Goal: Task Accomplishment & Management: Use online tool/utility

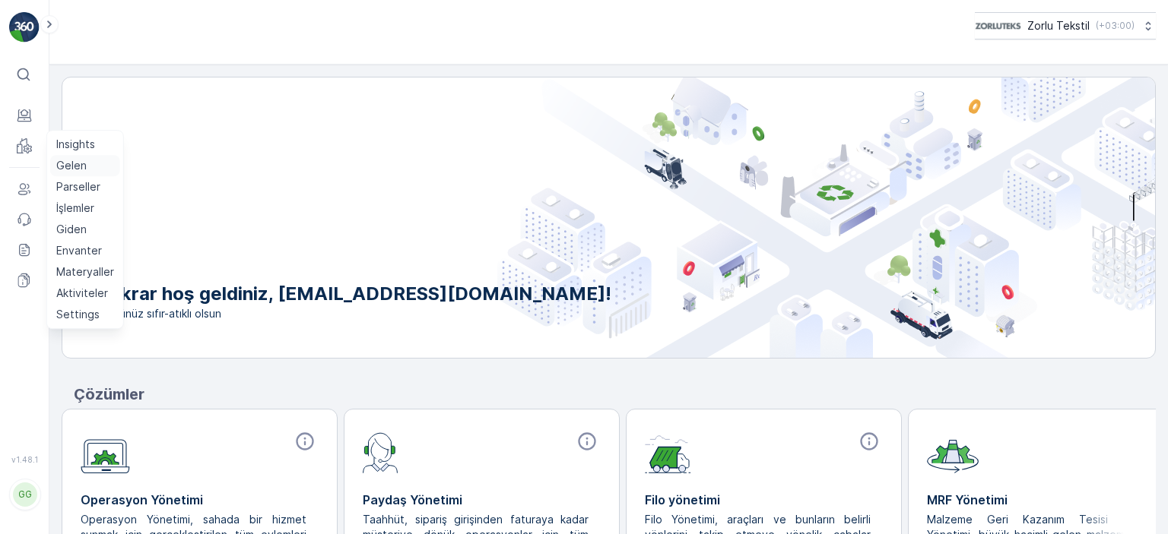
click at [70, 163] on p "Gelen" at bounding box center [71, 165] width 30 height 15
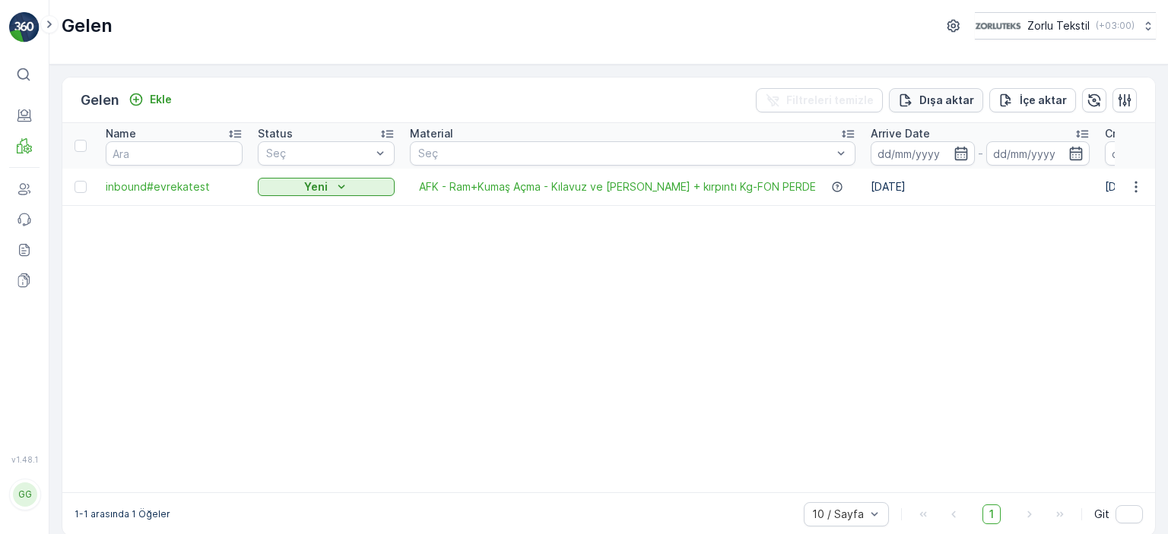
click at [946, 102] on p "Dışa aktar" at bounding box center [946, 100] width 55 height 15
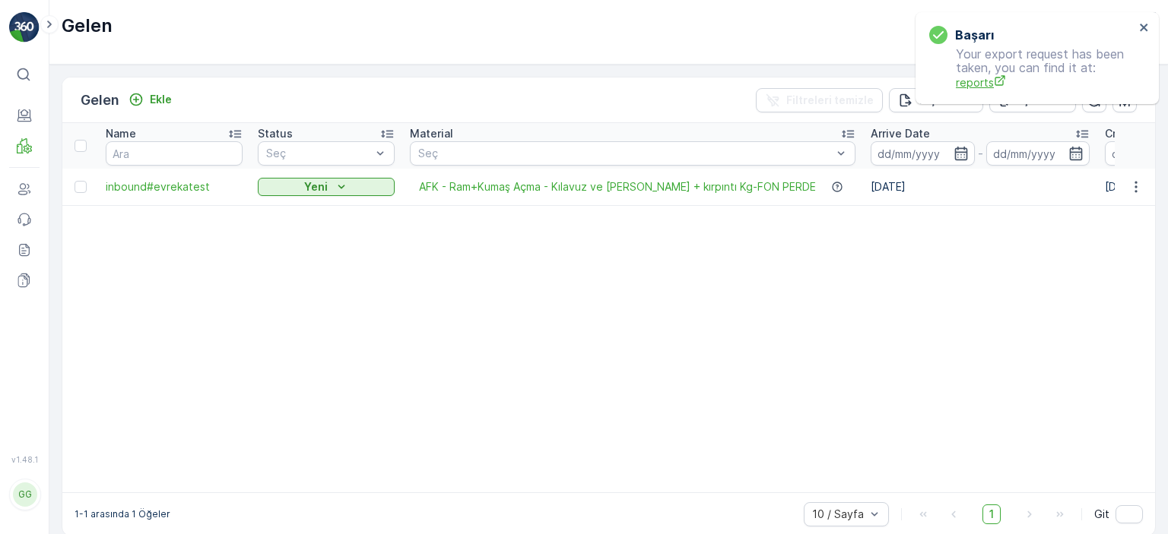
click at [970, 87] on span "reports" at bounding box center [1045, 83] width 179 height 16
click at [1147, 24] on icon "close" at bounding box center [1144, 28] width 8 height 8
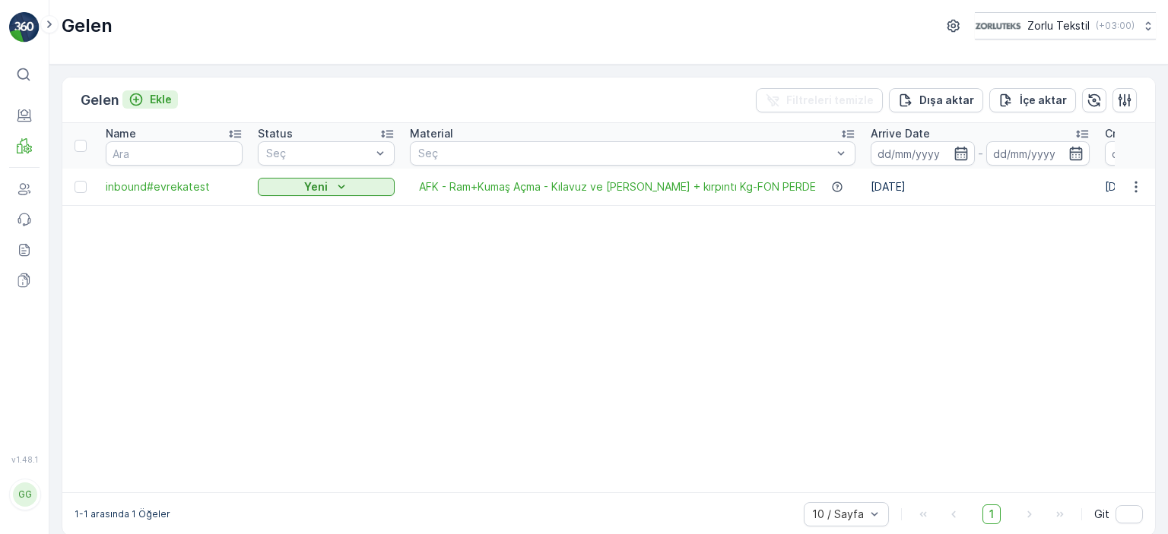
click at [164, 100] on p "Ekle" at bounding box center [161, 99] width 22 height 15
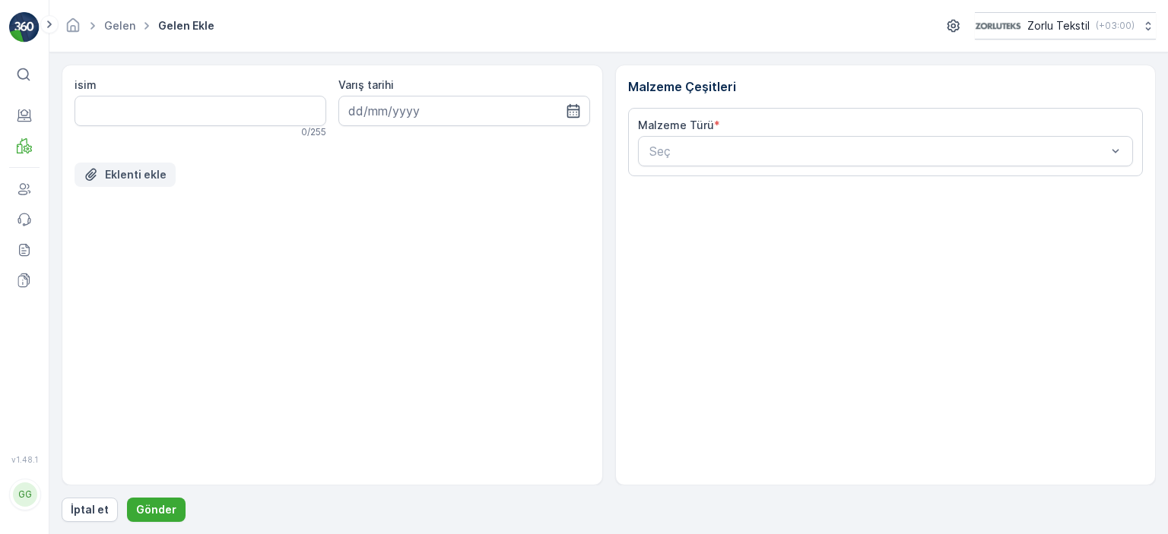
click at [128, 179] on p "Eklenti ekle" at bounding box center [136, 174] width 62 height 15
click at [109, 504] on button "İptal et" at bounding box center [90, 510] width 56 height 24
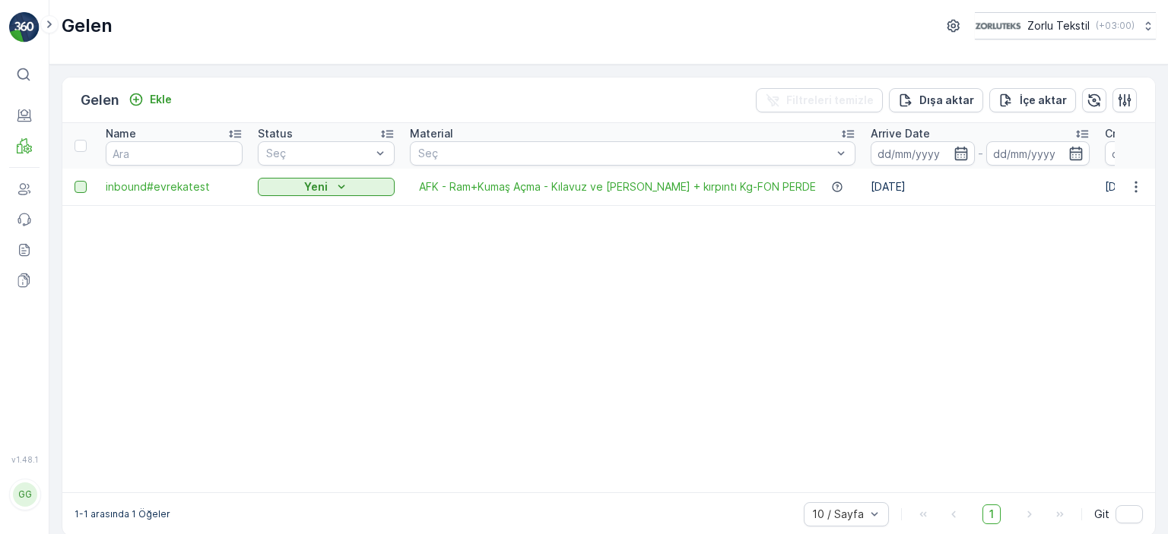
click at [82, 185] on div at bounding box center [81, 187] width 12 height 12
click at [75, 181] on input "checkbox" at bounding box center [75, 181] width 0 height 0
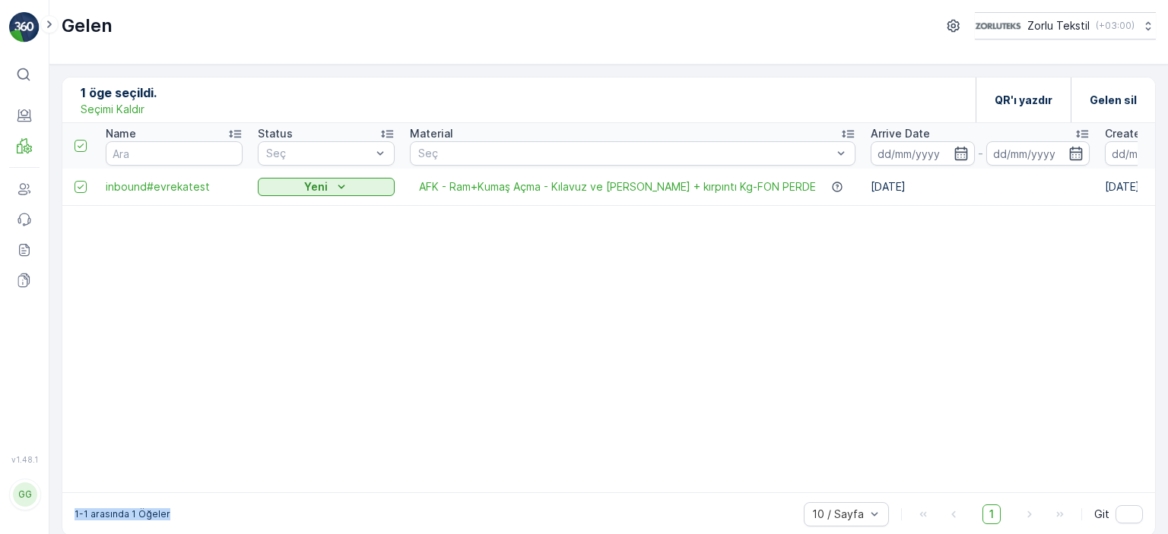
drag, startPoint x: 371, startPoint y: 503, endPoint x: 620, endPoint y: 486, distance: 250.0
click at [620, 486] on div "1 öge seçildi. Seçimi Kaldır QR'ı yazdır Gelen sil Name Status Seç Material Seç…" at bounding box center [609, 307] width 1094 height 460
click at [21, 142] on icon at bounding box center [24, 145] width 15 height 15
click at [26, 187] on icon at bounding box center [24, 189] width 15 height 15
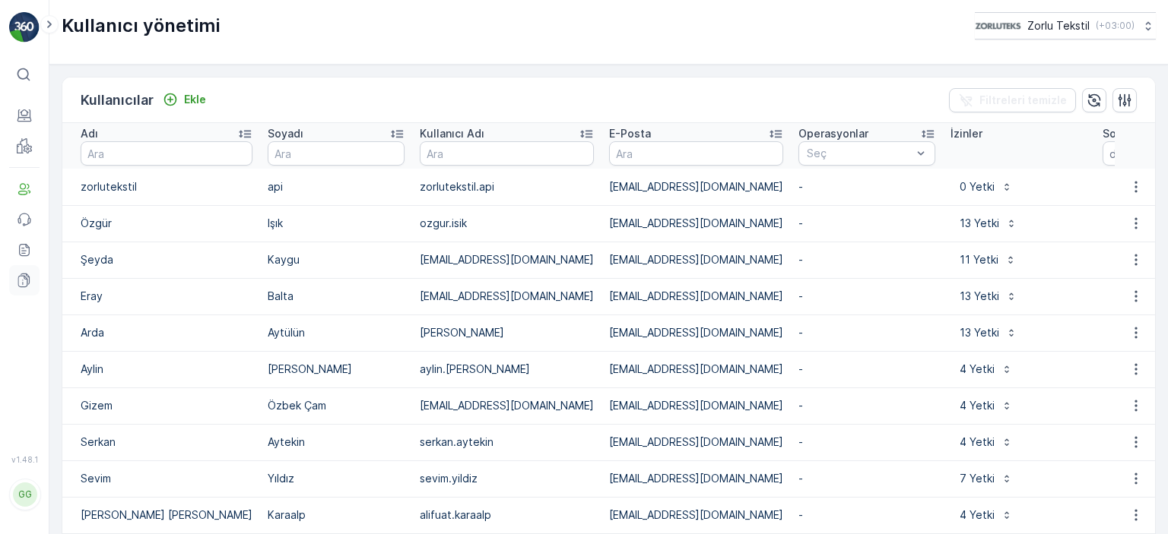
click at [26, 280] on icon at bounding box center [24, 280] width 15 height 15
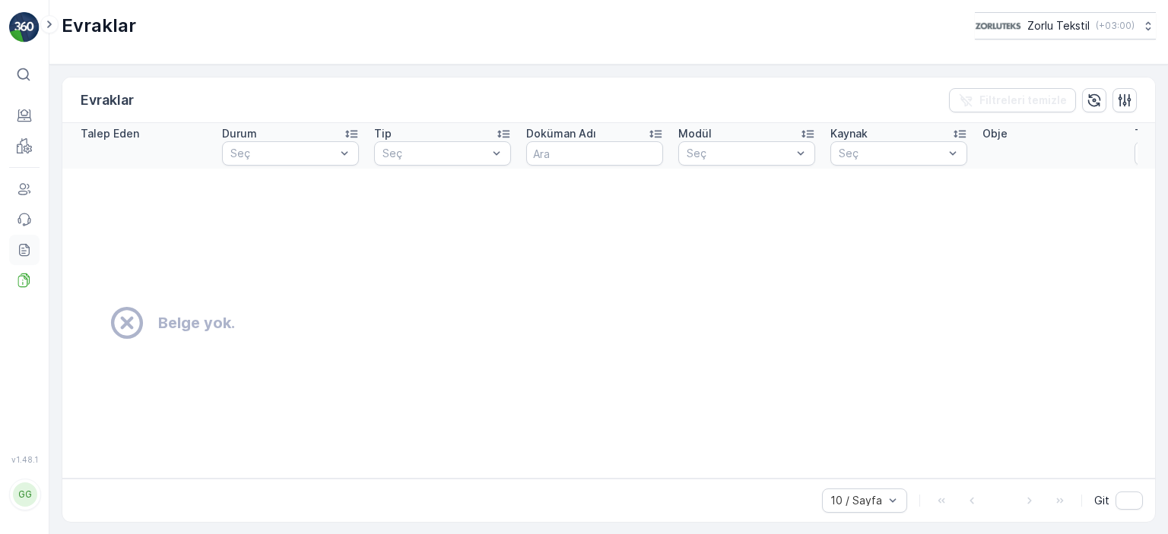
click at [24, 244] on icon at bounding box center [24, 250] width 15 height 15
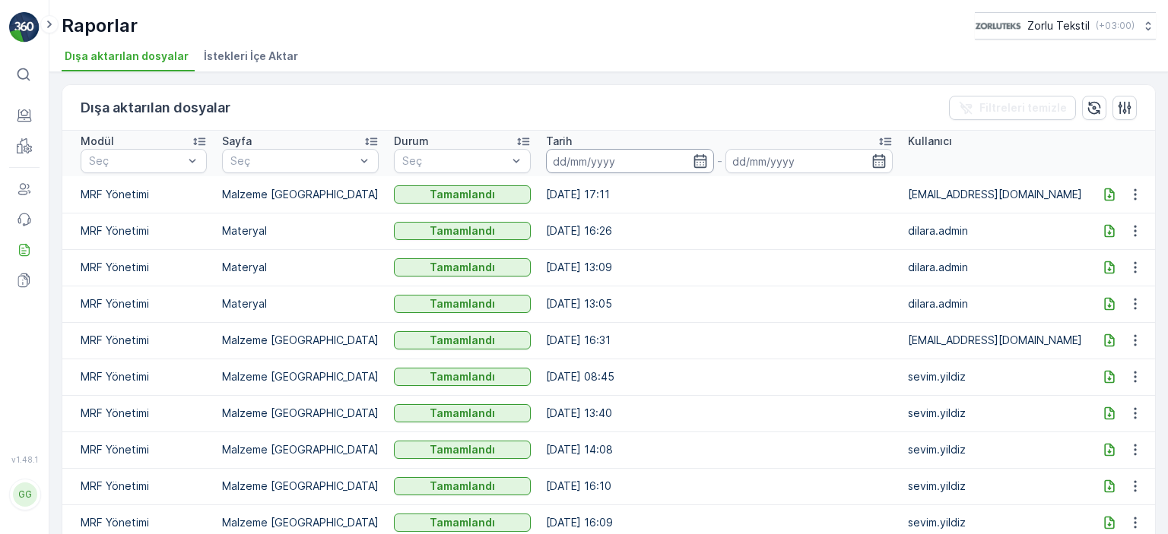
click at [611, 165] on input at bounding box center [630, 161] width 168 height 24
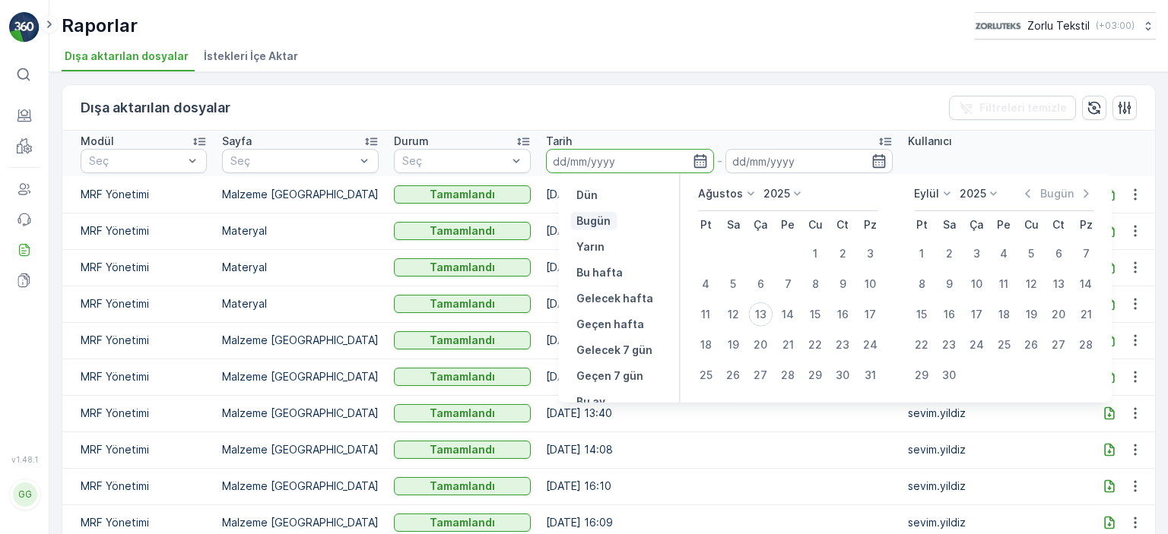
click at [582, 212] on button "Bugün" at bounding box center [593, 221] width 46 height 18
type input "[DATE]"
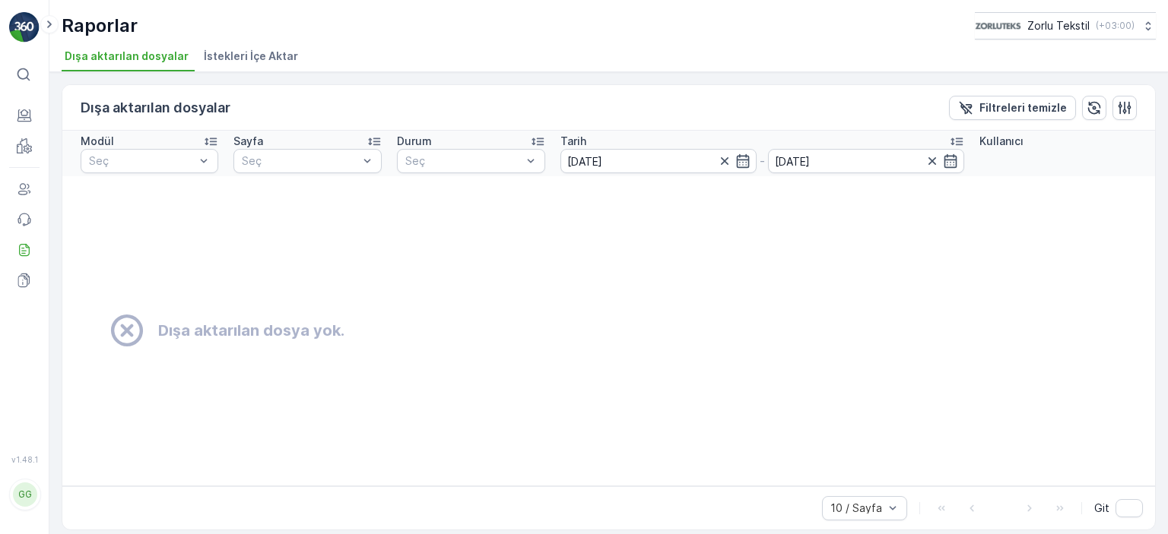
click at [365, 312] on div "Dışa aktarılan dosya yok." at bounding box center [609, 331] width 1056 height 38
click at [18, 78] on icon at bounding box center [23, 74] width 15 height 15
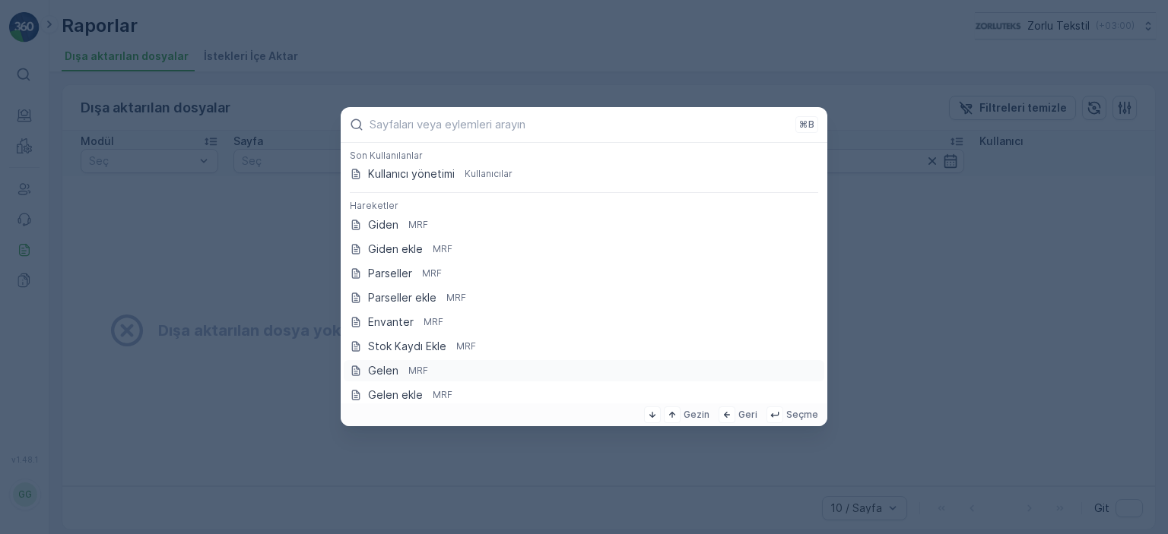
click at [398, 366] on p "Gelen" at bounding box center [383, 370] width 30 height 15
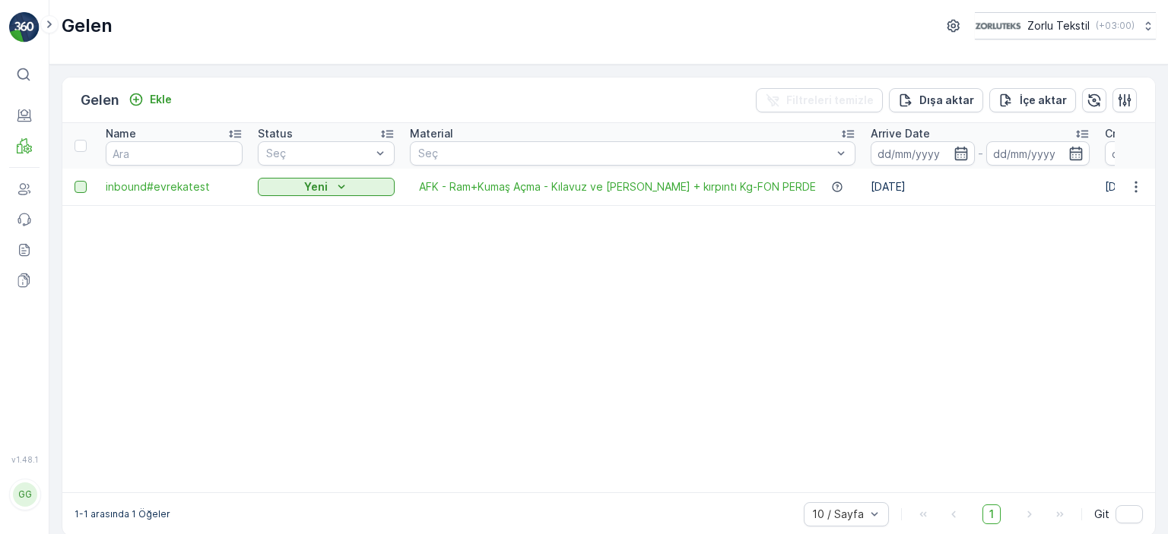
click at [82, 187] on div at bounding box center [81, 187] width 12 height 12
click at [75, 181] on input "checkbox" at bounding box center [75, 181] width 0 height 0
drag, startPoint x: 417, startPoint y: 272, endPoint x: 216, endPoint y: 252, distance: 201.8
click at [409, 272] on table "Name Status Seç Material Seç Arrive Date - Create Time - Last Update Time - Tot…" at bounding box center [1127, 308] width 2130 height 370
click at [83, 141] on icon at bounding box center [80, 146] width 11 height 11
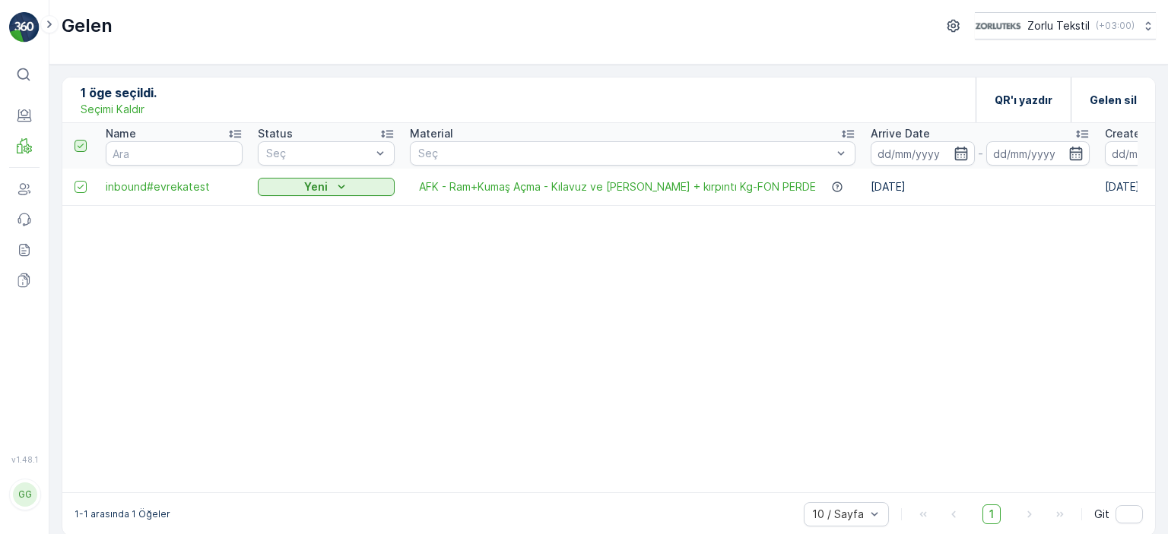
click at [83, 140] on input "checkbox" at bounding box center [83, 140] width 0 height 0
click at [111, 111] on p "Seçimi Kaldır" at bounding box center [113, 109] width 64 height 15
click at [1119, 100] on icon "button" at bounding box center [1124, 100] width 15 height 15
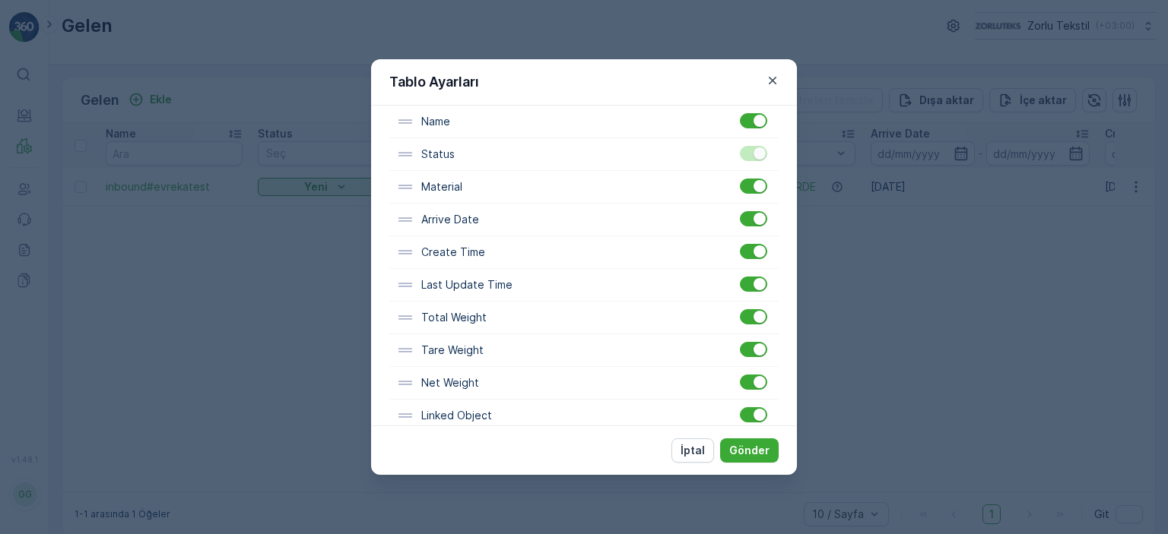
scroll to position [144, 0]
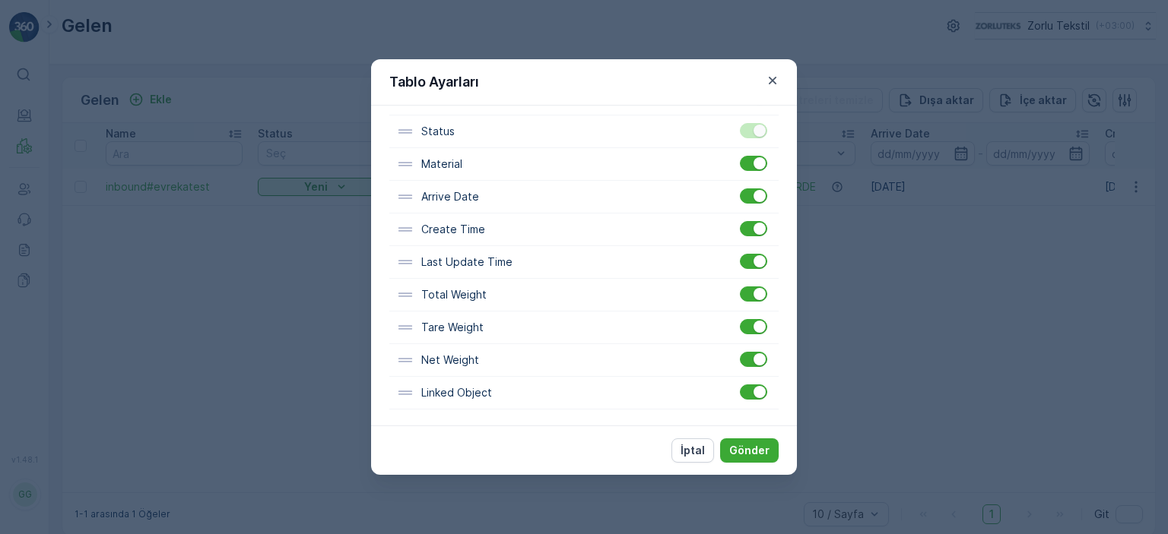
click at [696, 448] on p "İptal" at bounding box center [692, 450] width 24 height 15
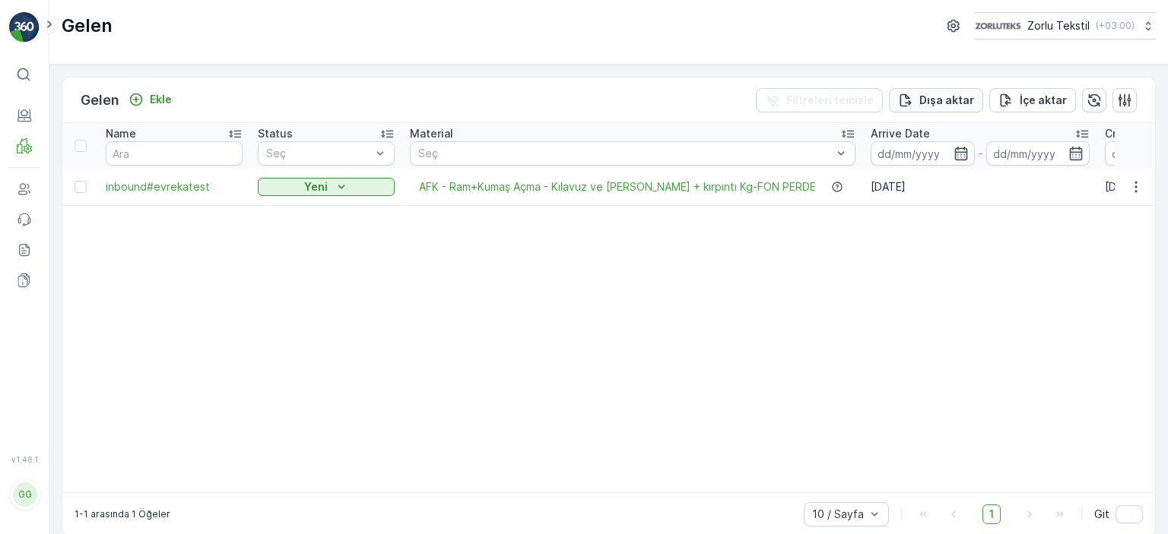
click at [950, 100] on p "Dışa aktar" at bounding box center [946, 100] width 55 height 15
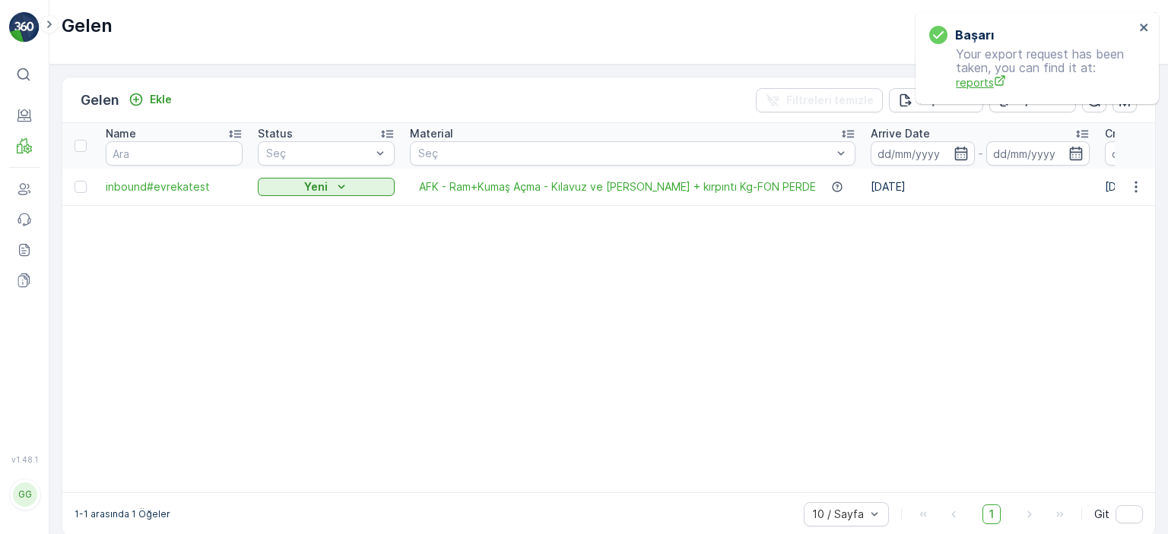
click at [984, 80] on span "reports" at bounding box center [1045, 83] width 179 height 16
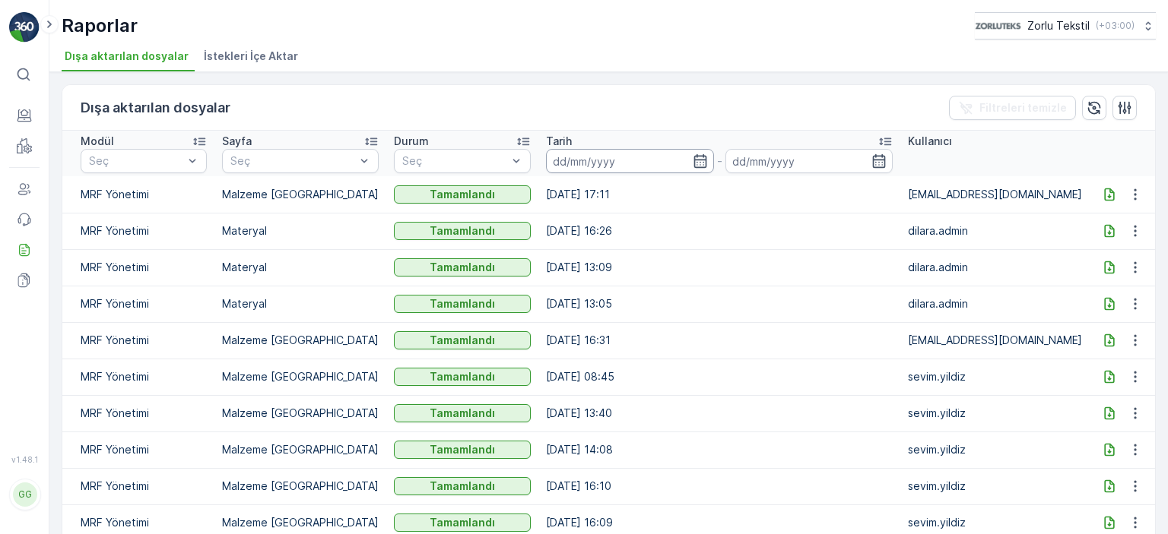
click at [596, 160] on input at bounding box center [630, 161] width 168 height 24
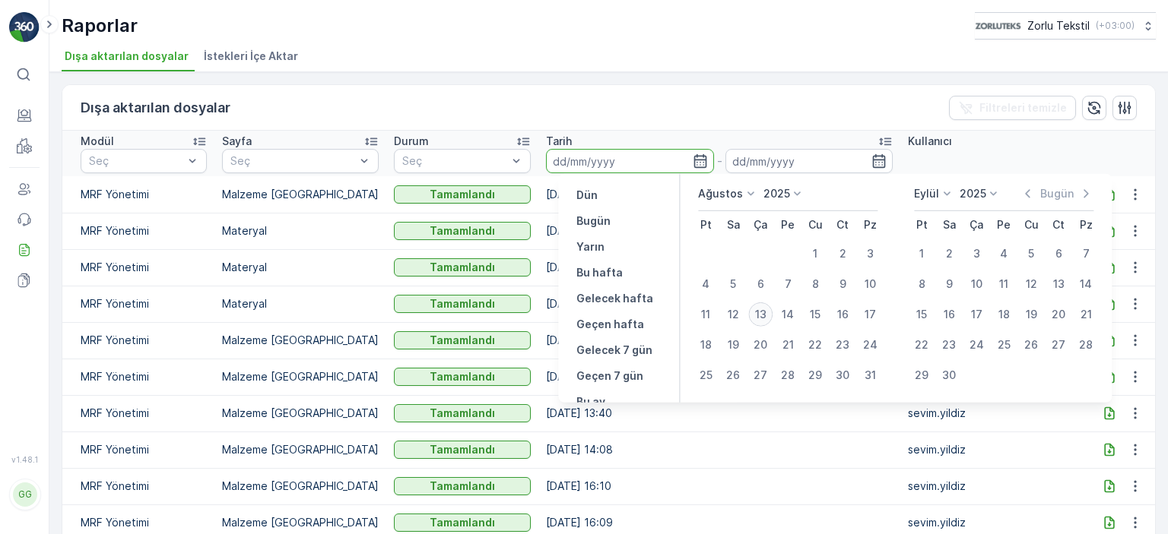
click at [763, 314] on div "13" at bounding box center [760, 315] width 24 height 24
type input "[DATE]"
click at [604, 223] on p "Bugün" at bounding box center [593, 221] width 34 height 15
type input "[DATE]"
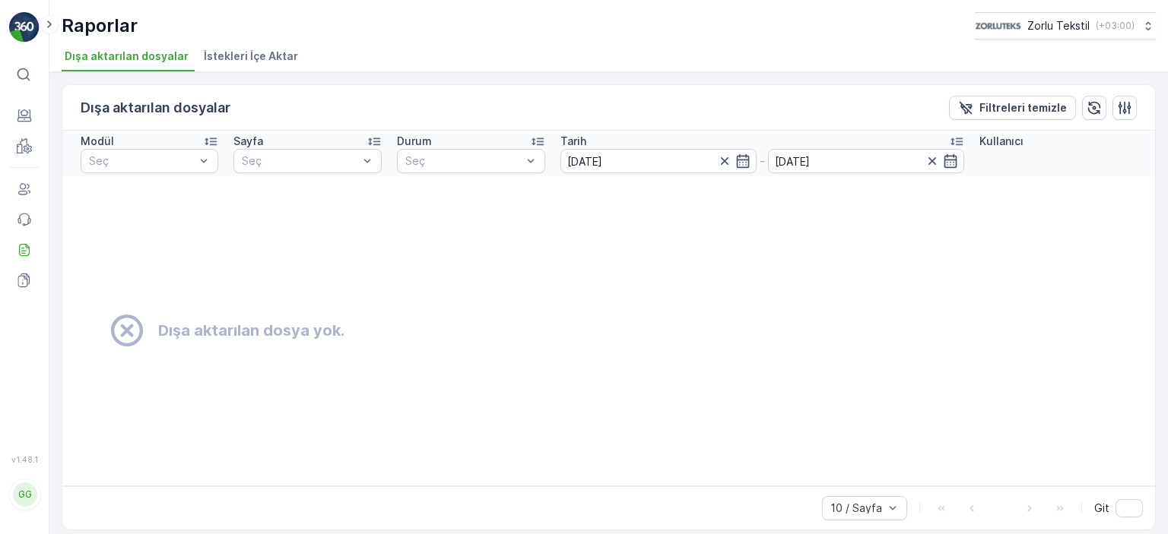
click at [382, 266] on td "Dışa aktarılan dosya yok." at bounding box center [608, 330] width 1093 height 309
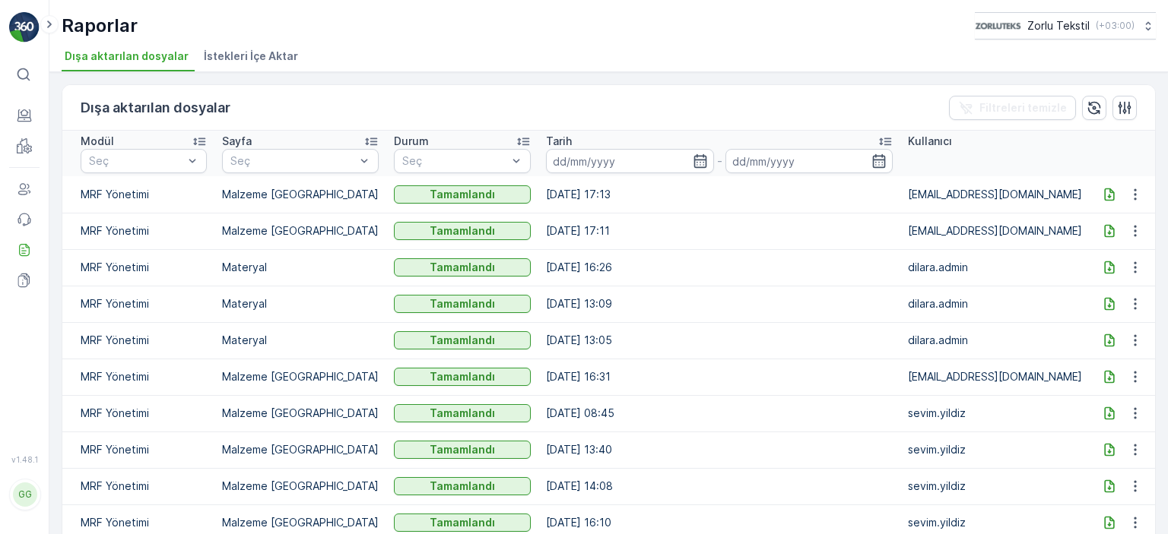
click at [1102, 194] on icon at bounding box center [1109, 194] width 15 height 15
click at [17, 113] on icon at bounding box center [24, 115] width 15 height 15
click at [87, 165] on link "Gelen" at bounding box center [85, 165] width 70 height 21
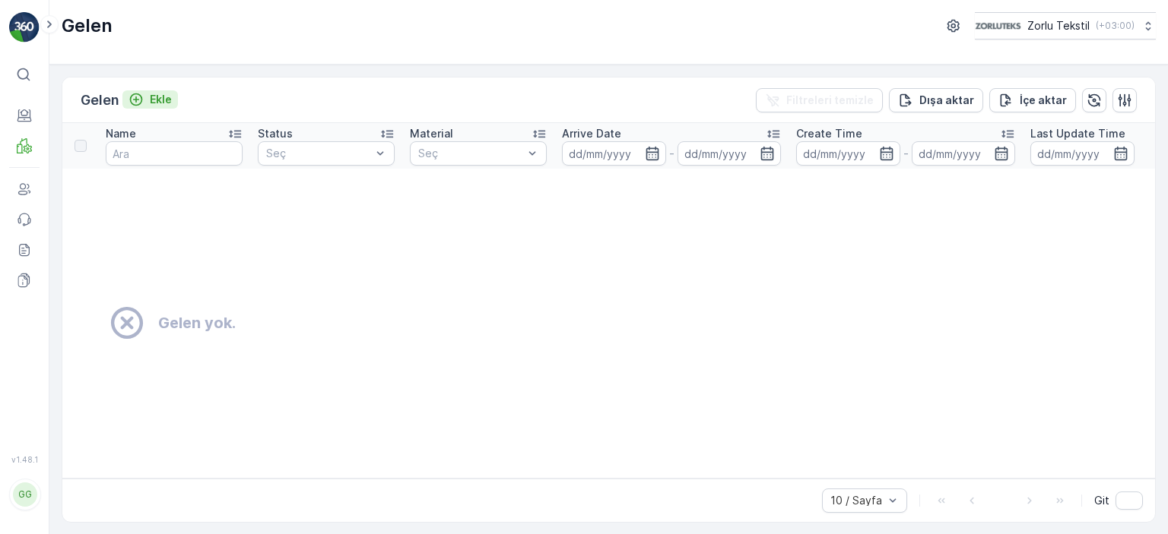
click at [152, 94] on div "Ekle" at bounding box center [149, 99] width 43 height 15
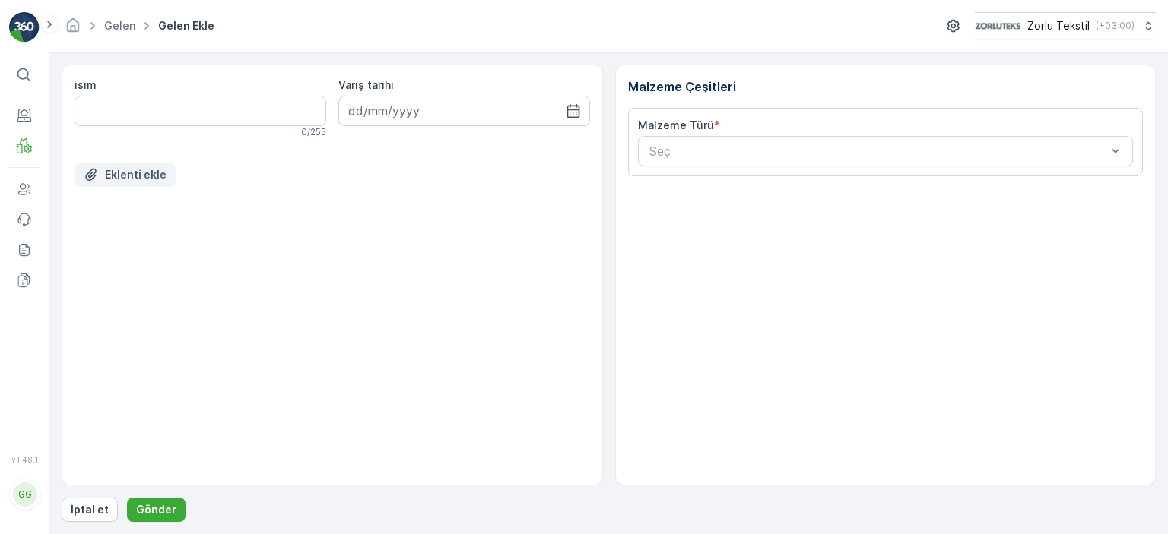
click at [134, 173] on p "Eklenti ekle" at bounding box center [136, 174] width 62 height 15
click at [529, 344] on div "isim 0 / 255 Varış tarihi Eklenti ekle" at bounding box center [332, 275] width 541 height 421
click at [106, 509] on button "İptal et" at bounding box center [90, 510] width 56 height 24
